Goal: Transaction & Acquisition: Purchase product/service

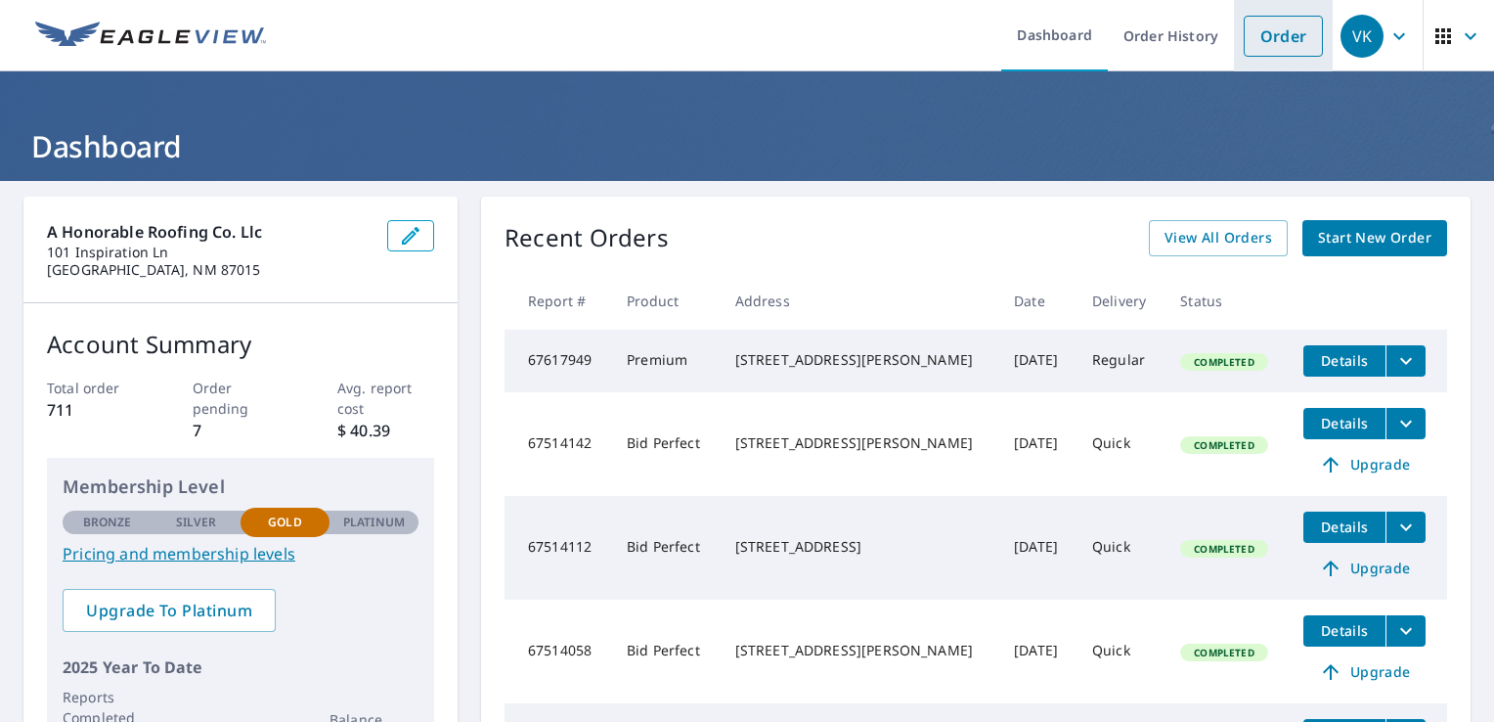
click at [1259, 37] on link "Order" at bounding box center [1283, 36] width 79 height 41
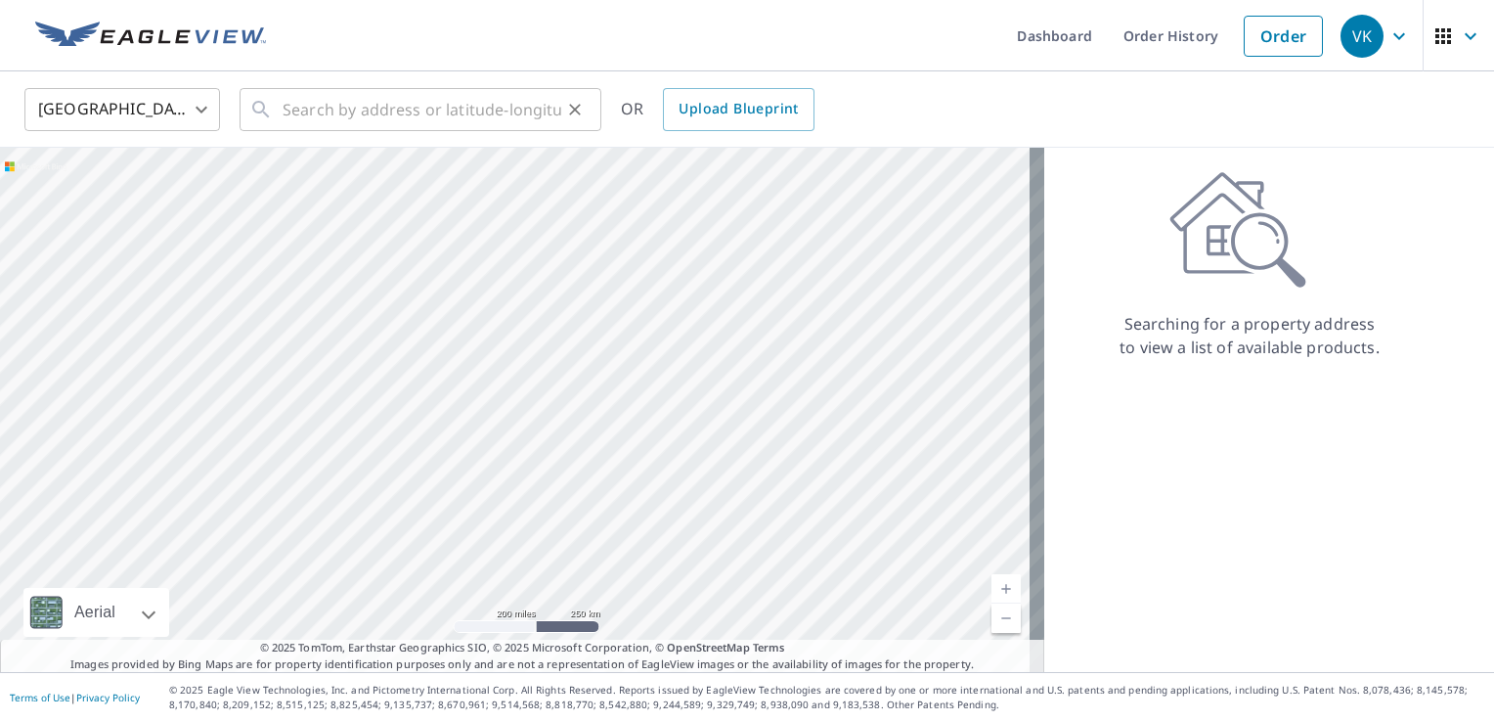
click at [281, 111] on div "​" at bounding box center [421, 109] width 362 height 43
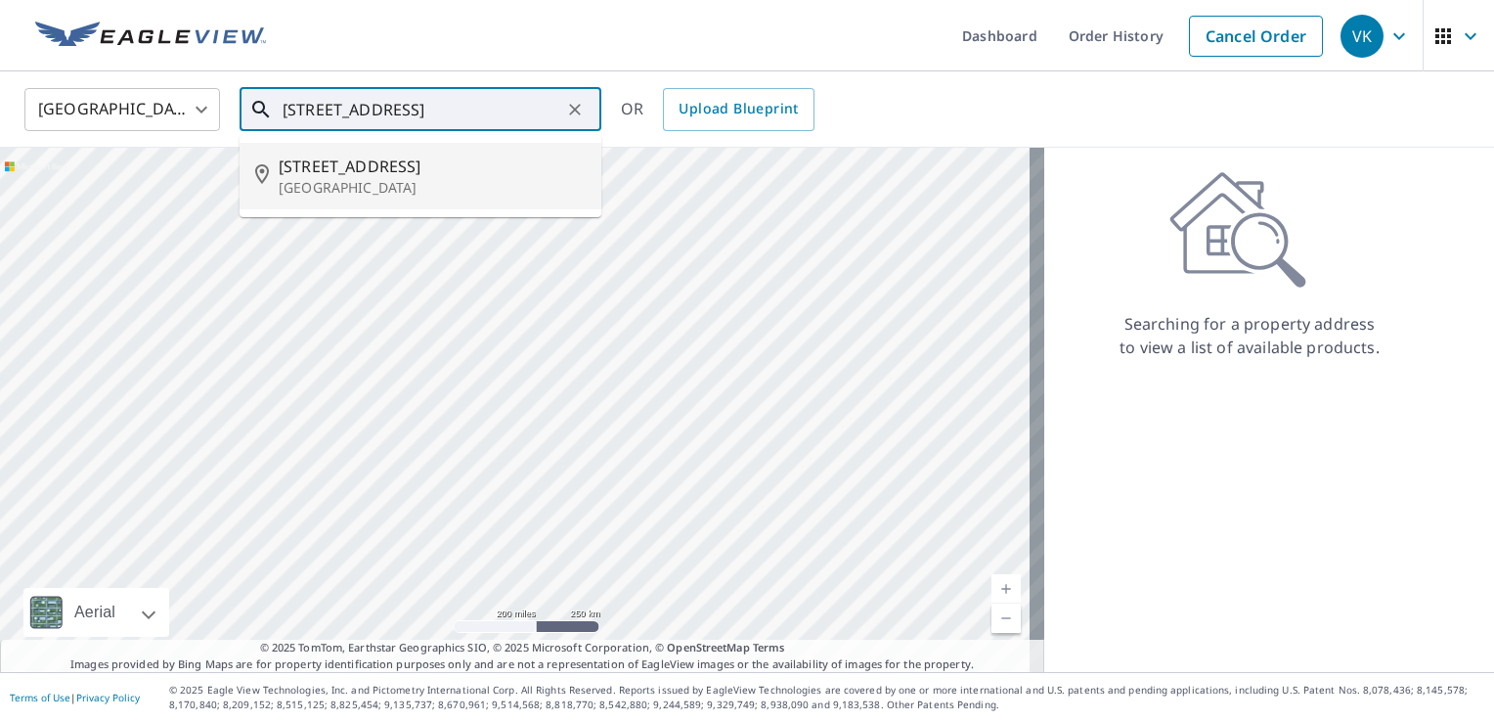
click at [448, 182] on p "[GEOGRAPHIC_DATA]" at bounding box center [432, 188] width 307 height 20
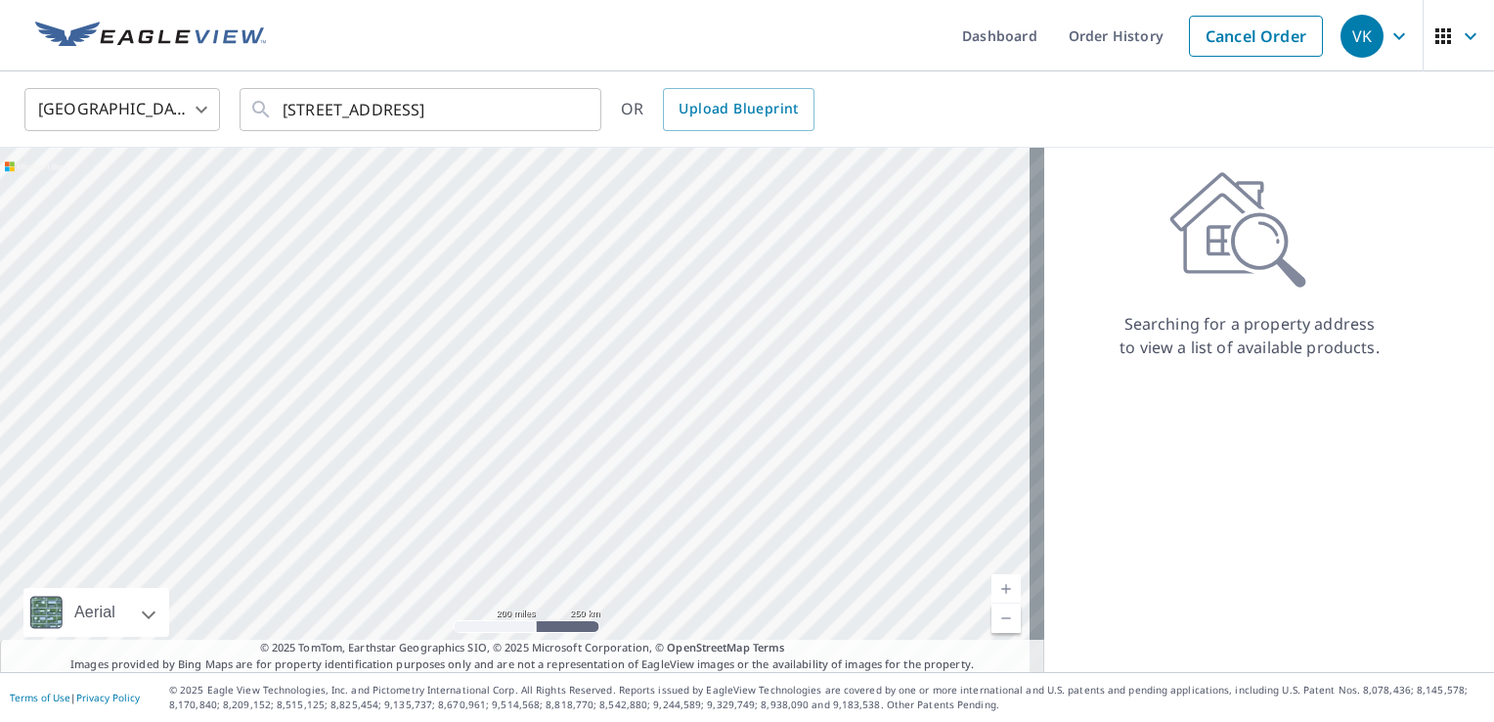
type input "[STREET_ADDRESS]"
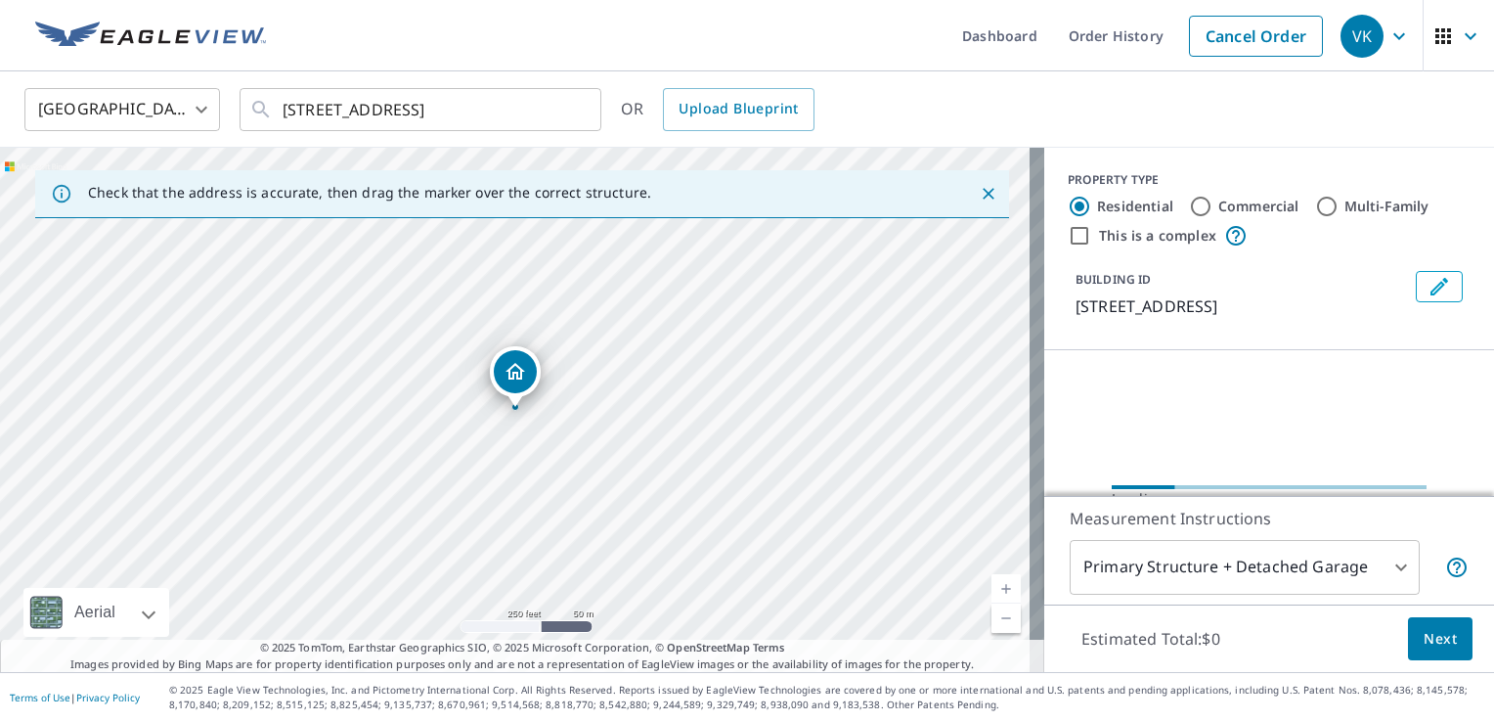
click at [991, 592] on link "Current Level 17, Zoom In" at bounding box center [1005, 588] width 29 height 29
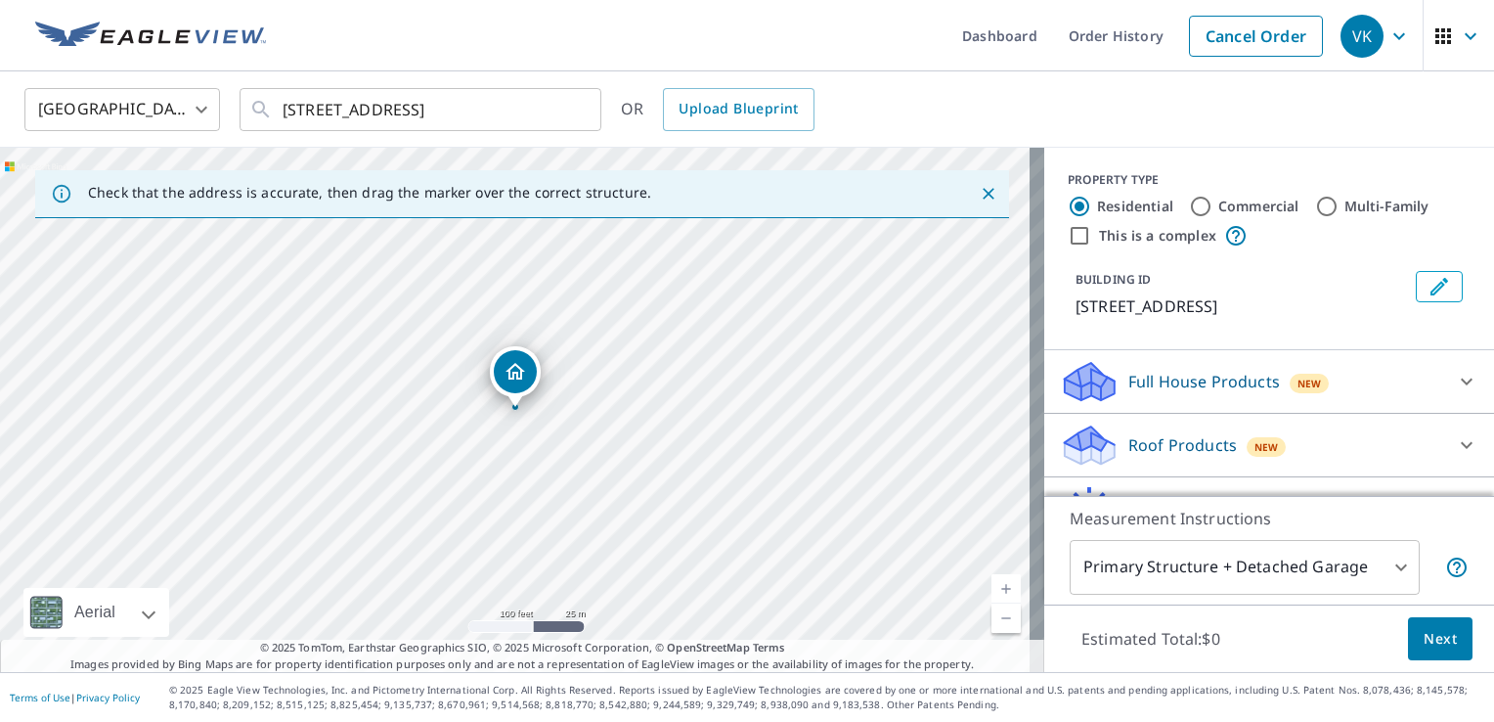
click at [991, 592] on link "Current Level 18, Zoom In" at bounding box center [1005, 588] width 29 height 29
click at [991, 592] on link "Current Level 19, Zoom In" at bounding box center [1005, 588] width 29 height 29
click at [991, 623] on link "Current Level 20, Zoom Out" at bounding box center [1005, 617] width 29 height 29
click at [991, 586] on link "Current Level 19, Zoom In" at bounding box center [1005, 588] width 29 height 29
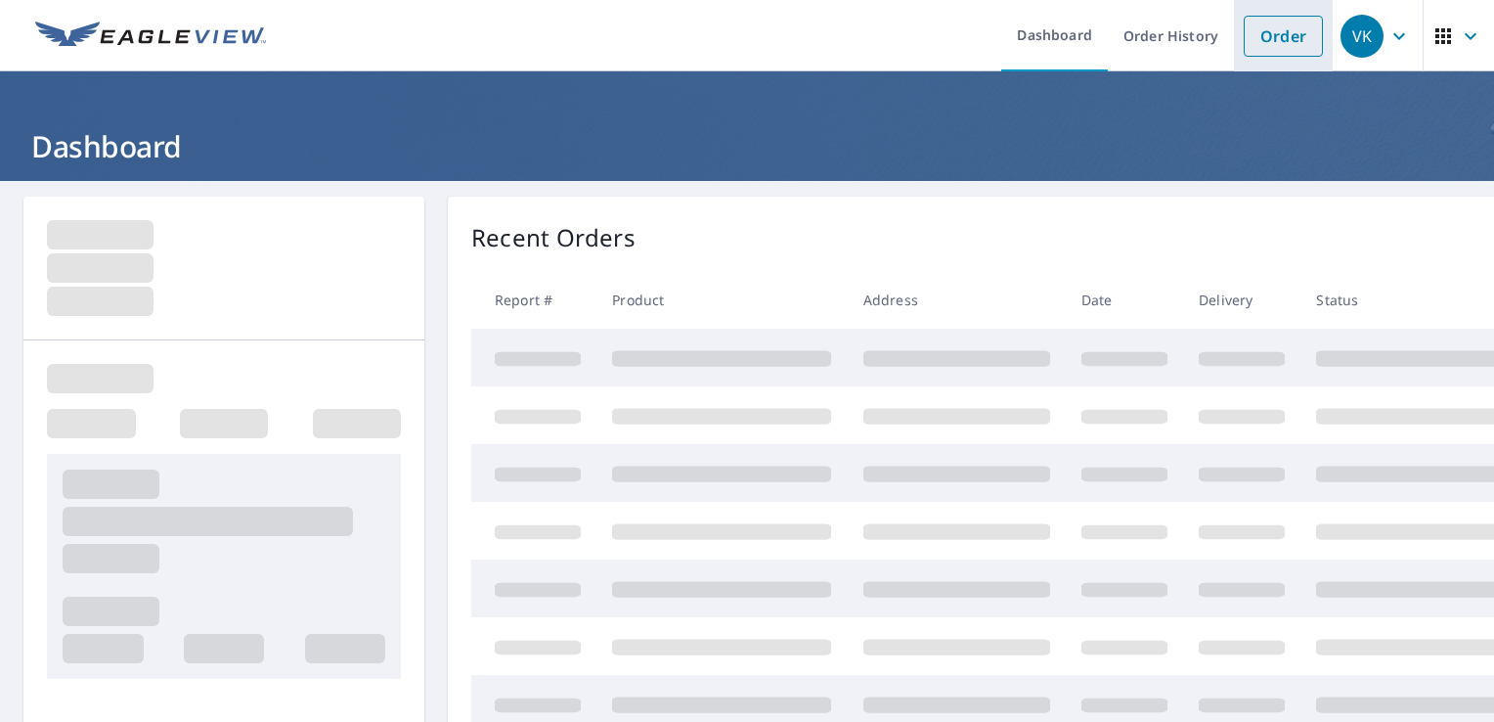
click at [1260, 34] on link "Order" at bounding box center [1283, 36] width 79 height 41
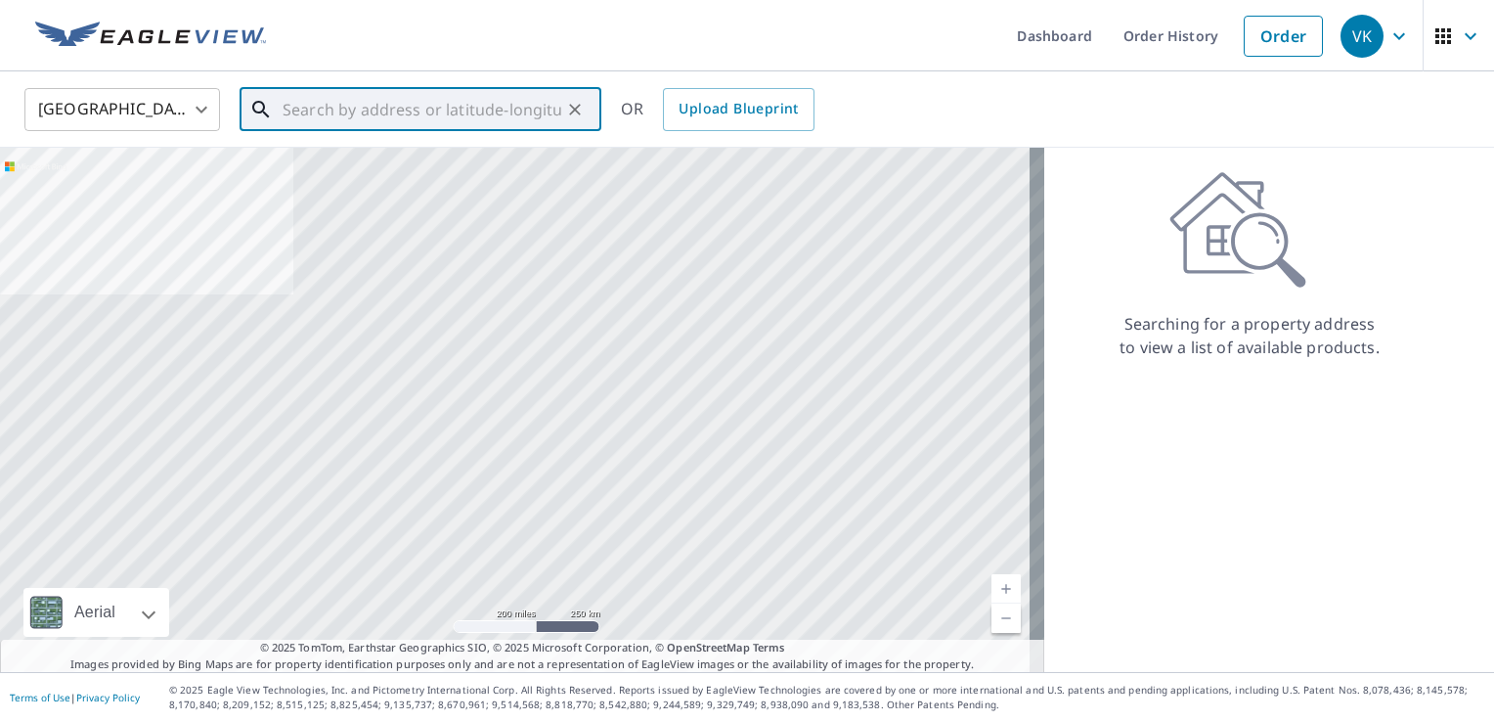
click at [299, 107] on input "text" at bounding box center [422, 109] width 279 height 55
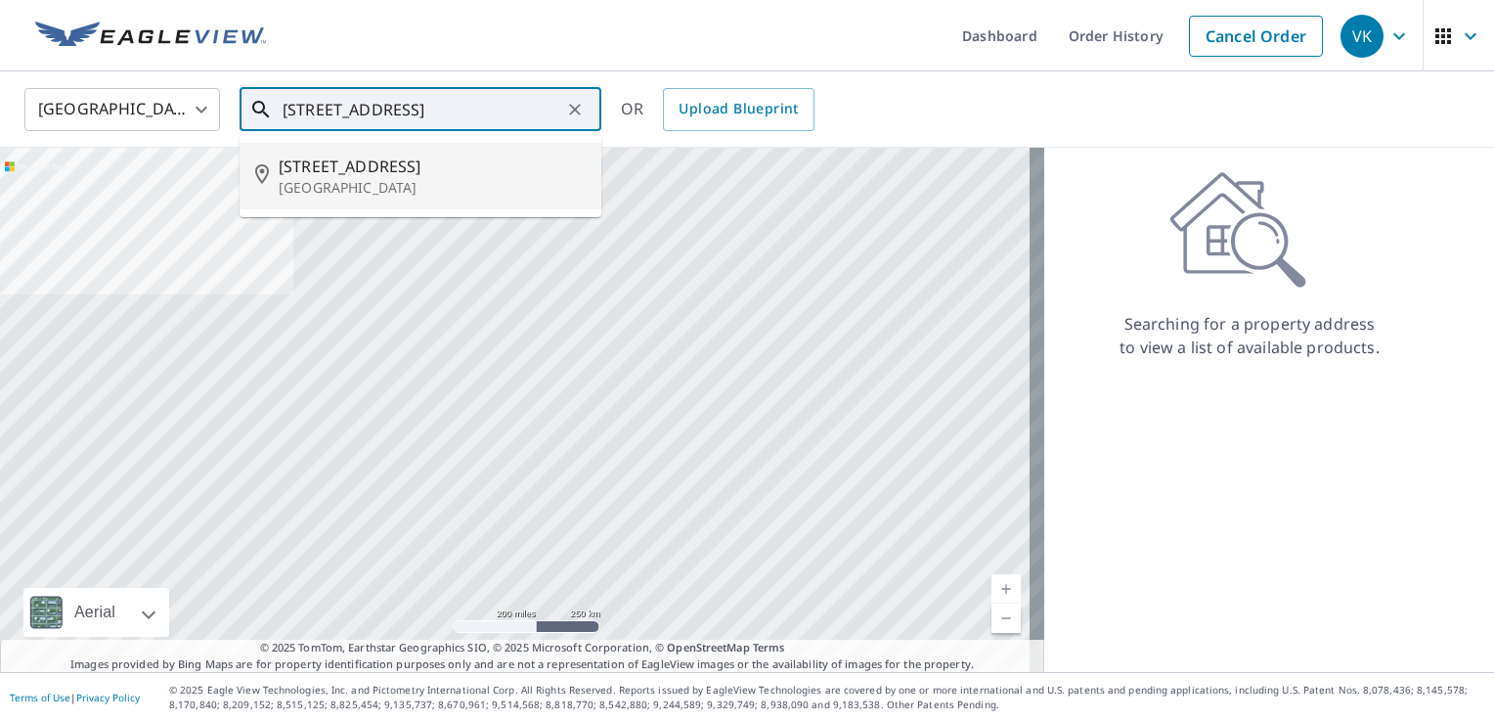
click at [347, 178] on p "[GEOGRAPHIC_DATA]" at bounding box center [432, 188] width 307 height 20
type input "[STREET_ADDRESS]"
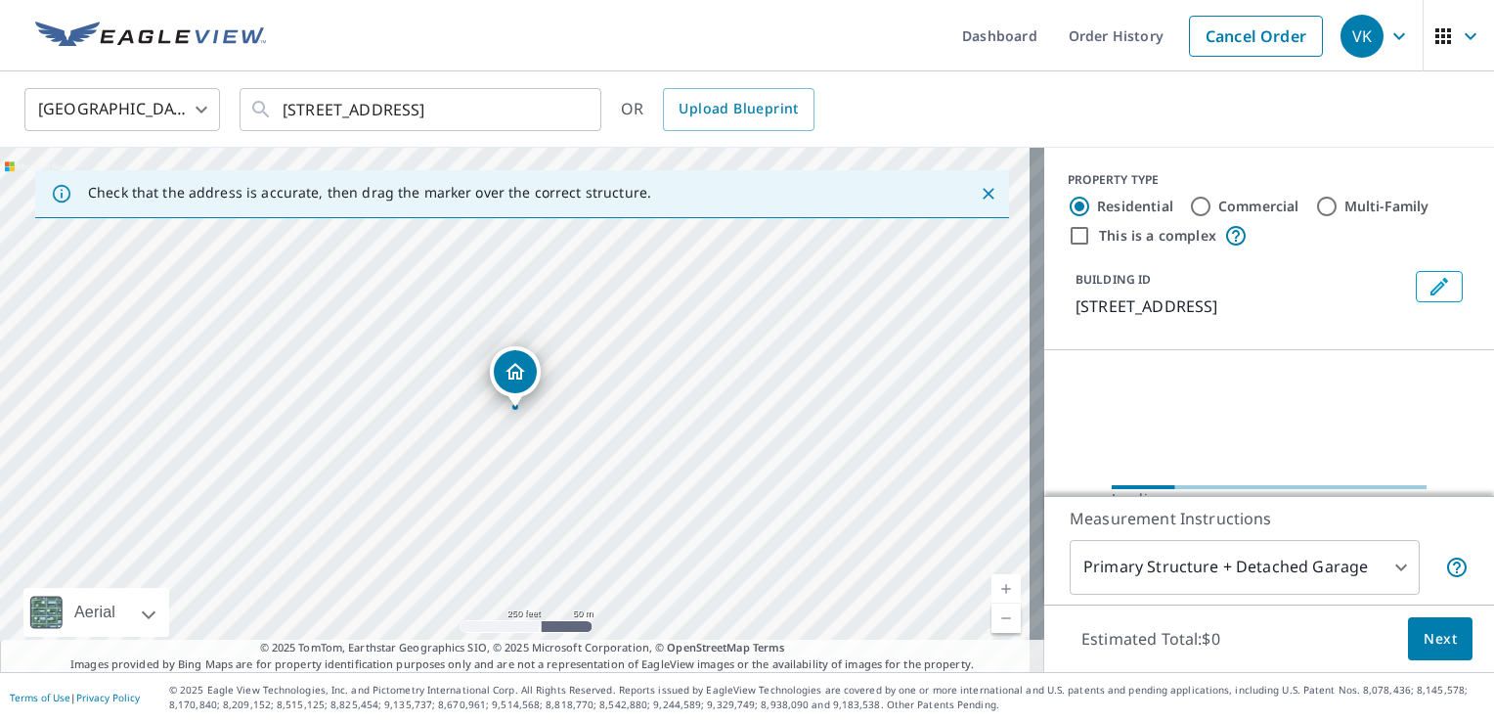
click at [993, 593] on link "Current Level 17, Zoom In" at bounding box center [1005, 588] width 29 height 29
click at [993, 593] on link "Current Level 19, Zoom In" at bounding box center [1005, 588] width 29 height 29
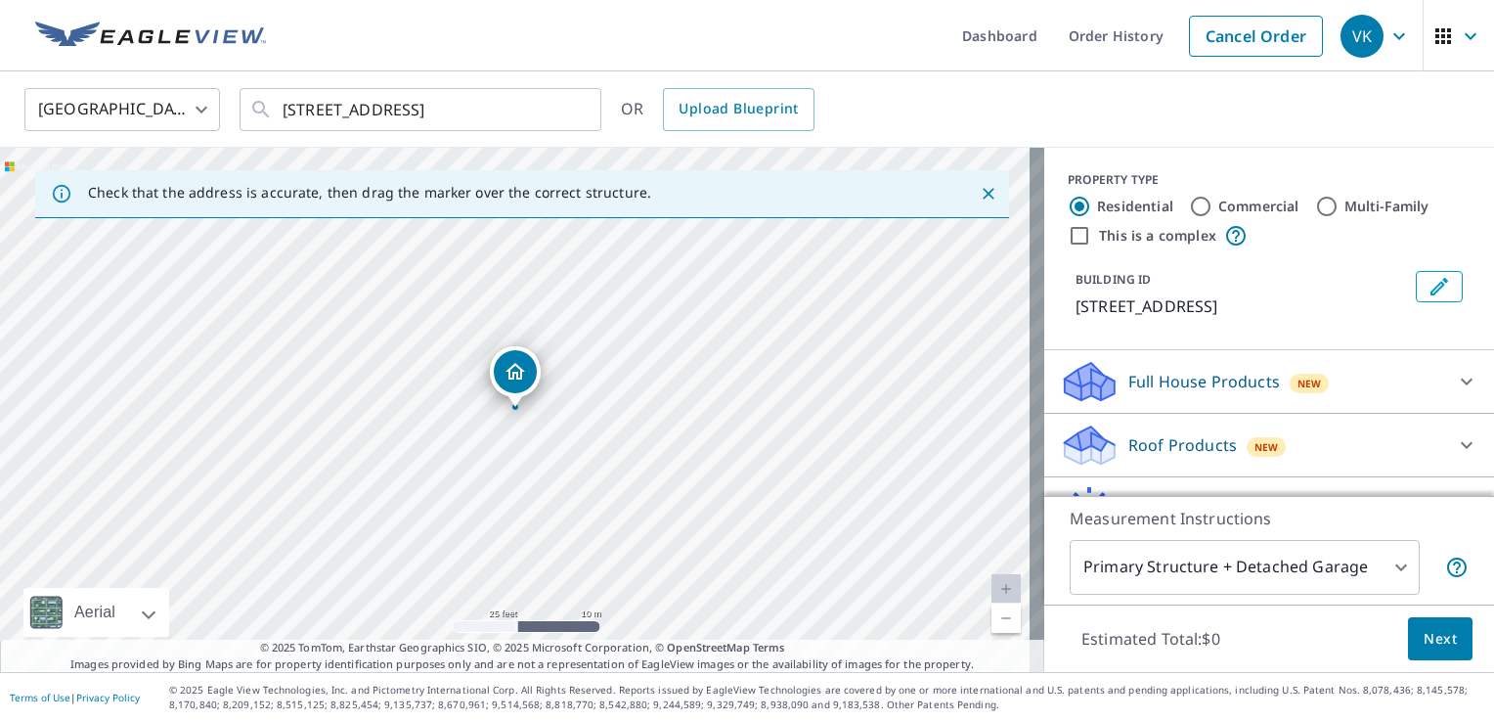
click at [979, 194] on icon "Close" at bounding box center [989, 194] width 20 height 20
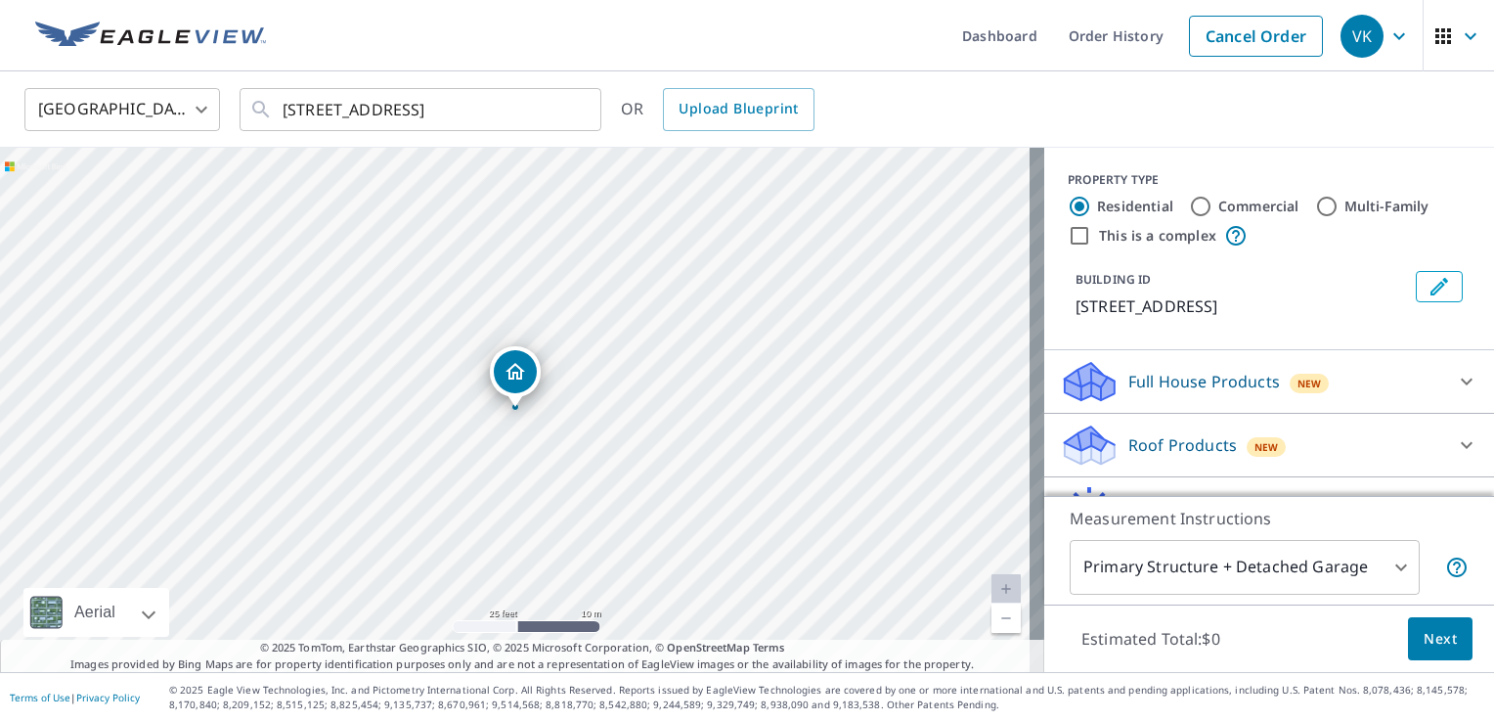
click at [991, 616] on link "Current Level 20, Zoom Out" at bounding box center [1005, 617] width 29 height 29
click at [991, 616] on link "Current Level 19, Zoom Out" at bounding box center [1005, 617] width 29 height 29
